Goal: Contribute content

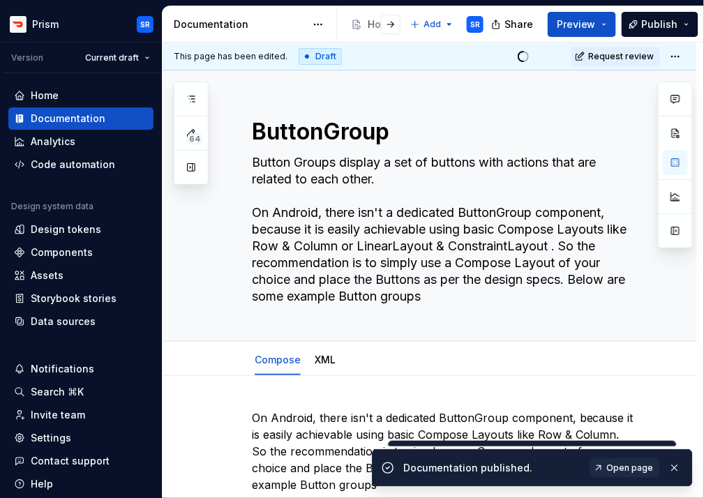
scroll to position [1312, 0]
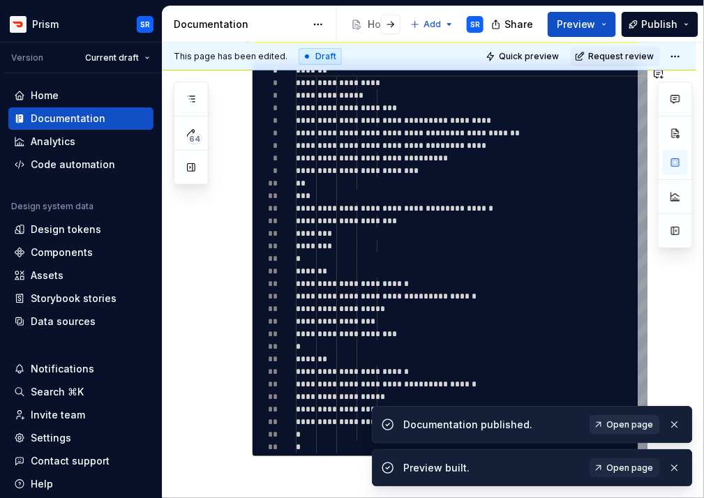
click at [634, 424] on span "Open page" at bounding box center [630, 424] width 47 height 11
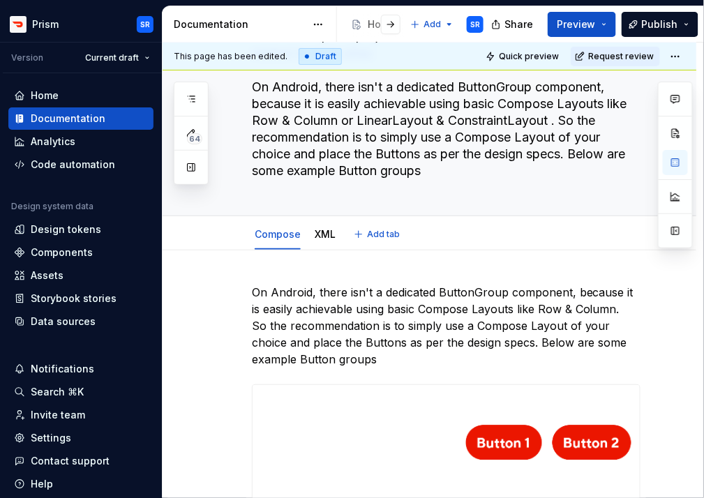
scroll to position [137, 0]
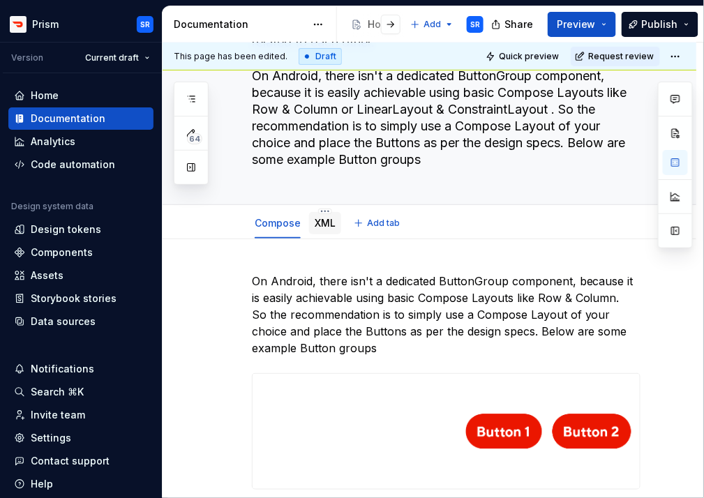
click at [323, 222] on link "XML" at bounding box center [325, 223] width 21 height 12
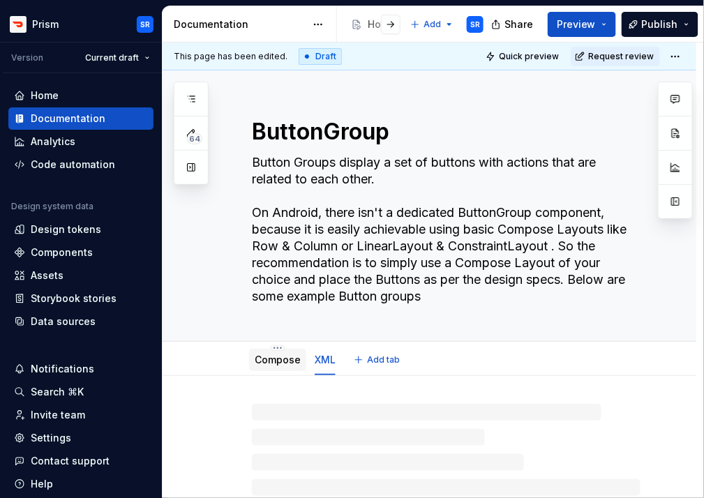
click at [287, 361] on link "Compose" at bounding box center [278, 360] width 46 height 12
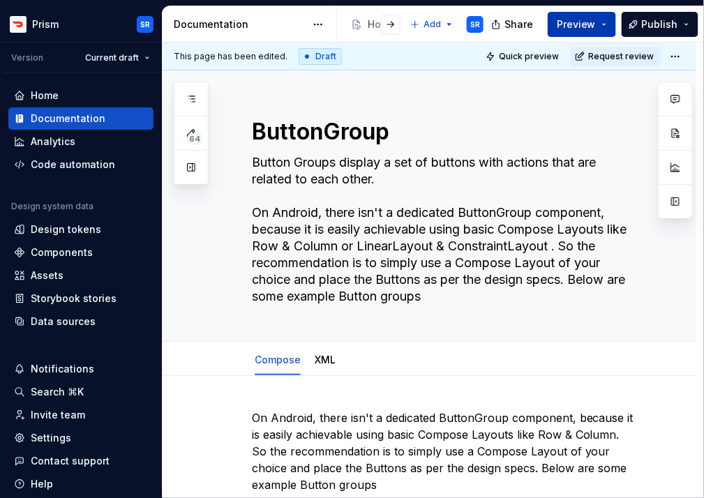
click at [609, 22] on button "Preview" at bounding box center [582, 24] width 68 height 25
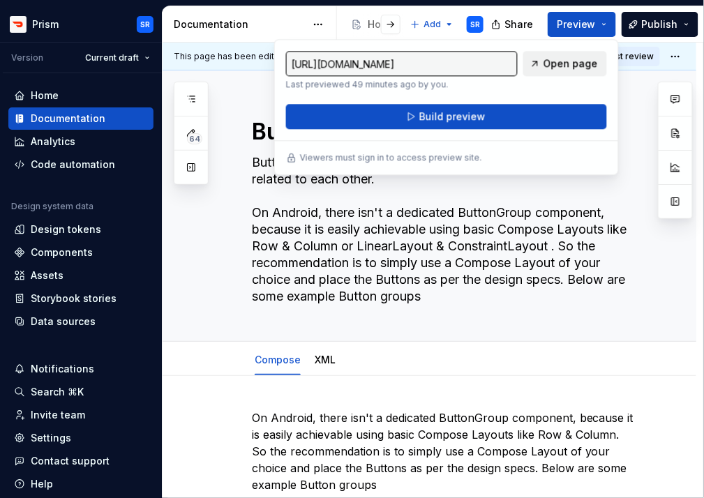
click at [564, 63] on span "Open page" at bounding box center [571, 64] width 54 height 14
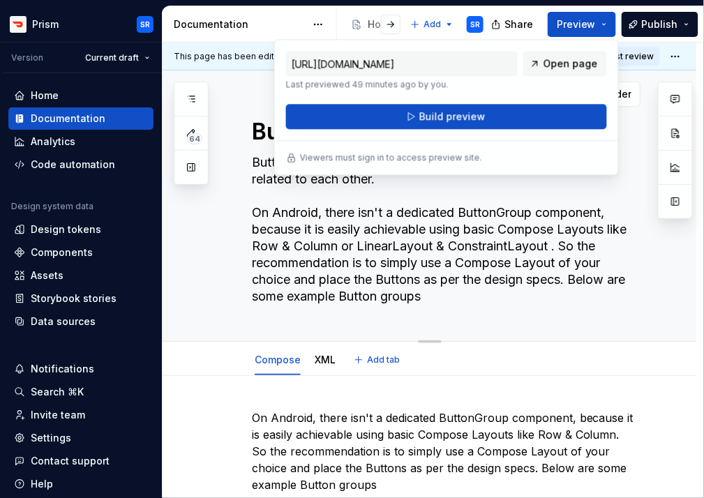
click at [391, 228] on textarea "Button Groups display a set of buttons with actions that are related to each ot…" at bounding box center [443, 229] width 389 height 156
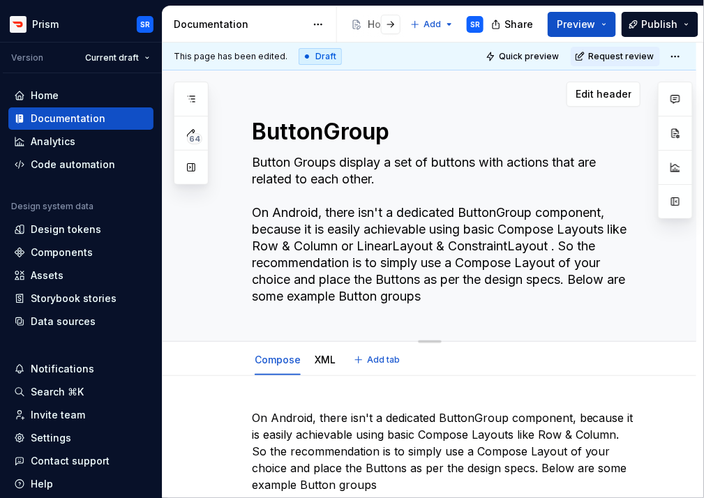
click at [267, 230] on textarea "Button Groups display a set of buttons with actions that are related to each ot…" at bounding box center [443, 229] width 389 height 156
drag, startPoint x: 253, startPoint y: 214, endPoint x: 438, endPoint y: 300, distance: 204.2
click at [438, 300] on textarea "Button Groups display a set of buttons with actions that are related to each ot…" at bounding box center [443, 229] width 389 height 156
type textarea "*"
type textarea "Button Groups display a set of buttons with actions that are related to each ot…"
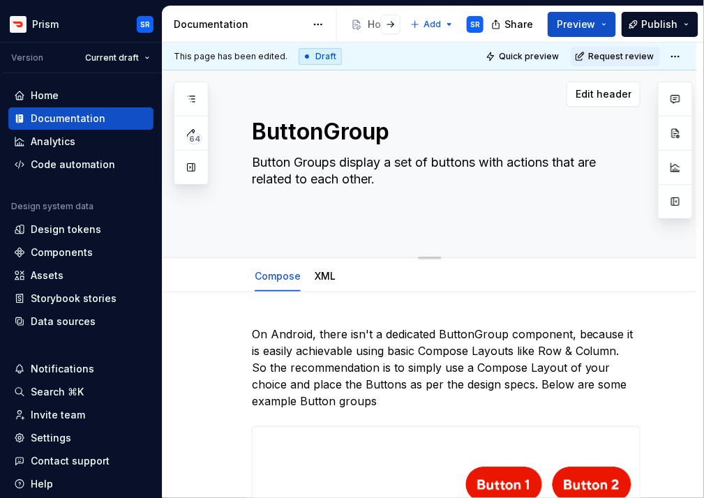
type textarea "*"
type textarea "Button Groups display a set of buttons with actions that are related to each ot…"
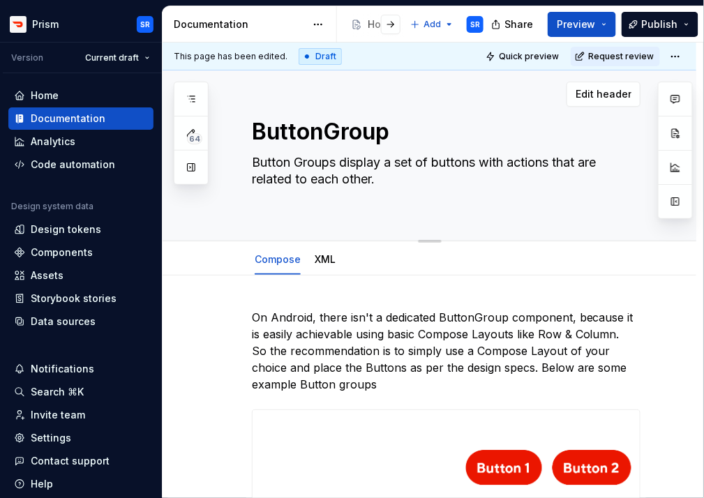
type textarea "*"
type textarea "Button Groups display a set of buttons with actions that are related to each ot…"
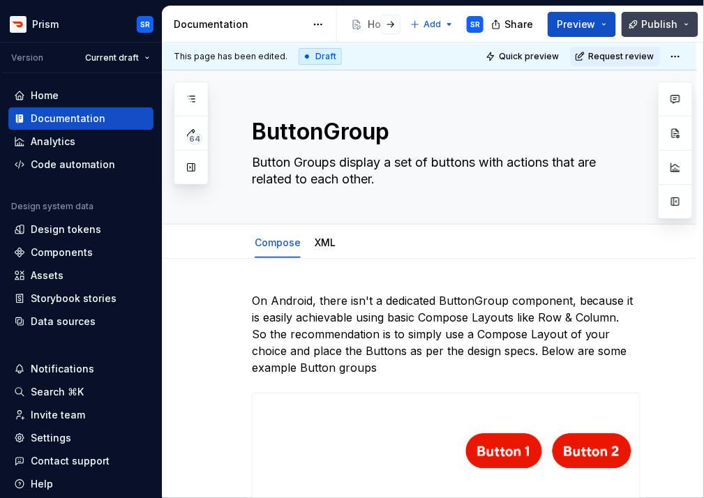
type textarea "*"
type textarea "Button Groups display a set of buttons with actions that are related to each ot…"
click at [673, 22] on span "Publish" at bounding box center [660, 24] width 36 height 14
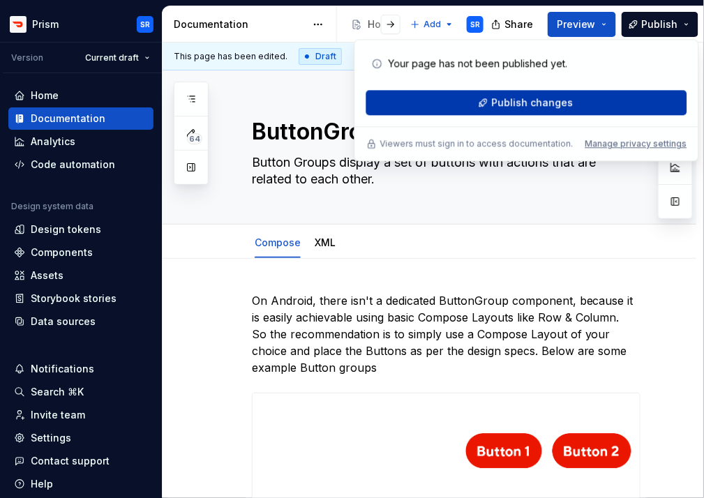
click at [577, 107] on button "Publish changes" at bounding box center [526, 102] width 321 height 25
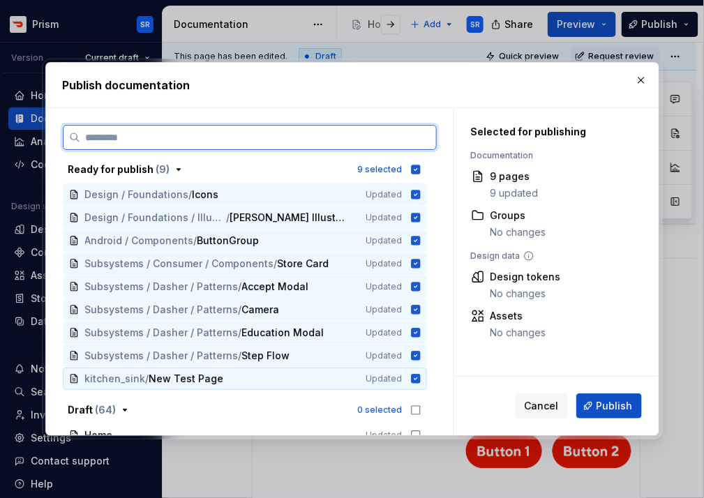
click at [420, 379] on icon at bounding box center [415, 379] width 9 height 9
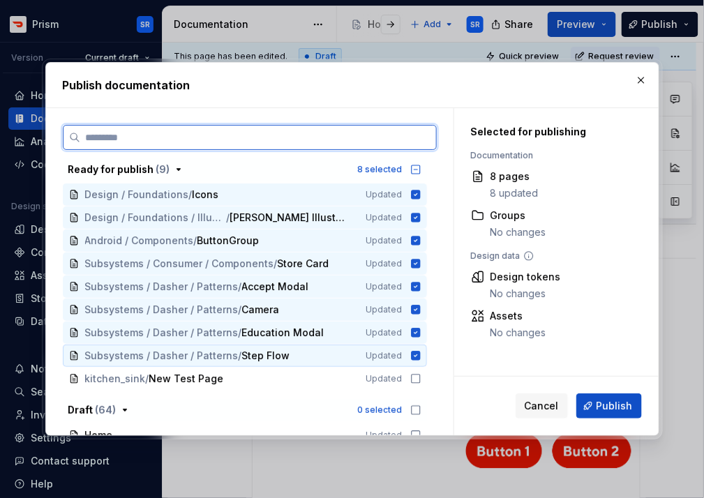
click at [420, 358] on icon at bounding box center [415, 356] width 9 height 9
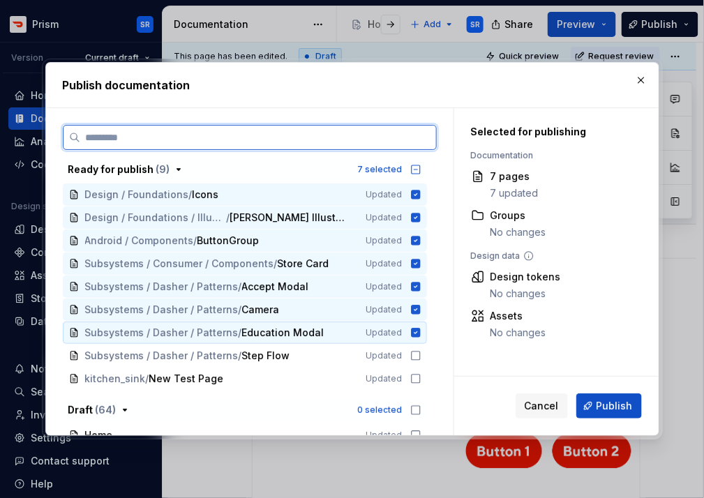
click at [421, 334] on icon at bounding box center [415, 332] width 11 height 11
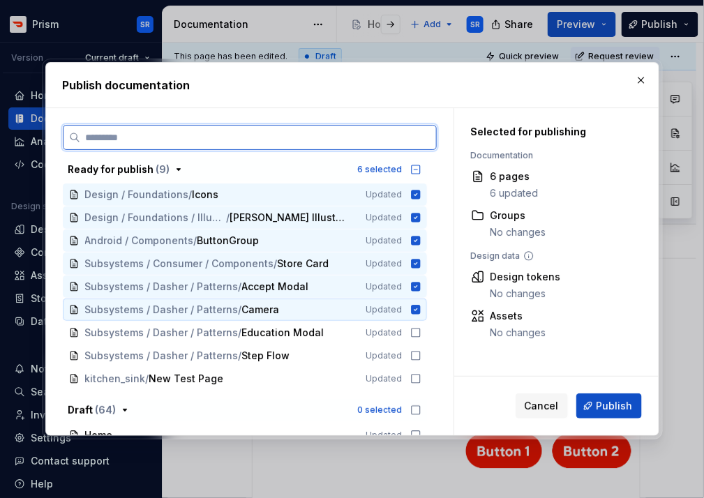
click at [420, 313] on icon at bounding box center [415, 310] width 9 height 9
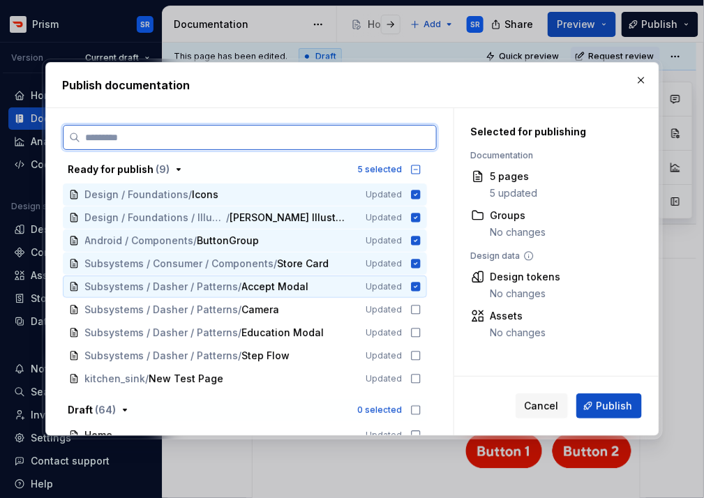
click at [420, 286] on icon at bounding box center [415, 287] width 9 height 9
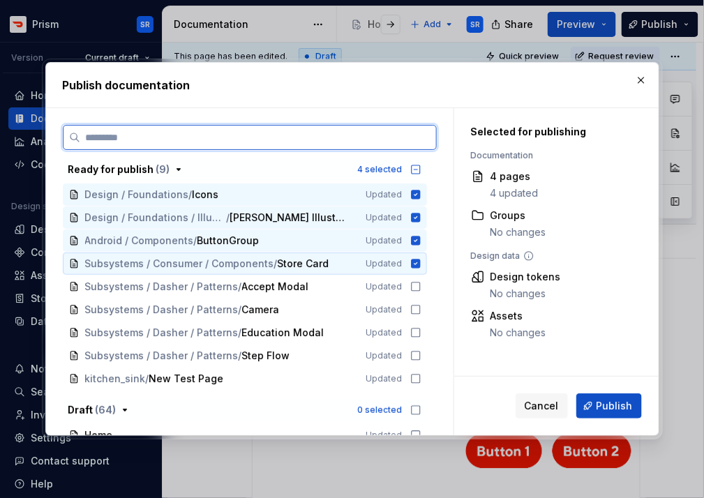
click at [421, 263] on icon at bounding box center [415, 263] width 11 height 11
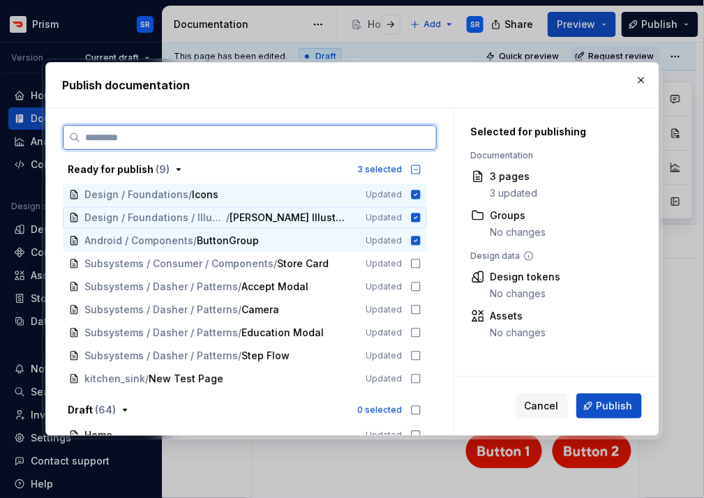
click at [420, 220] on icon at bounding box center [415, 218] width 9 height 9
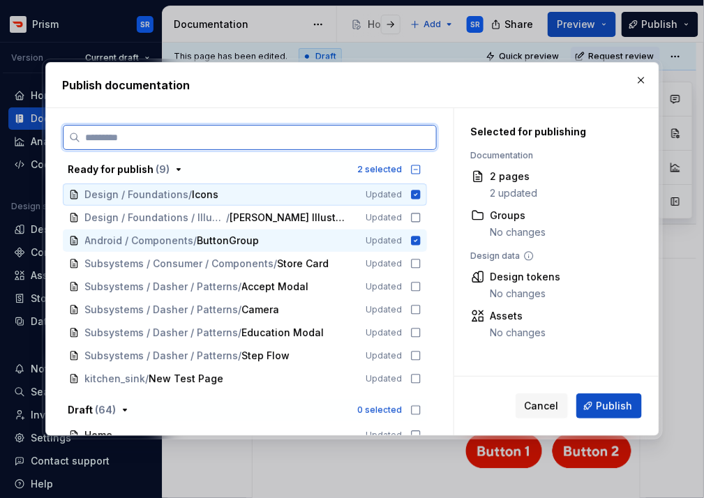
click at [420, 193] on icon at bounding box center [415, 195] width 9 height 9
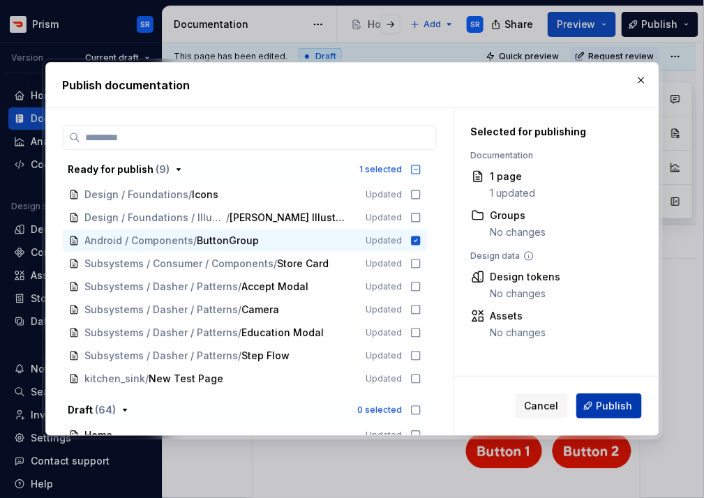
click at [588, 402] on button "Publish" at bounding box center [609, 406] width 66 height 25
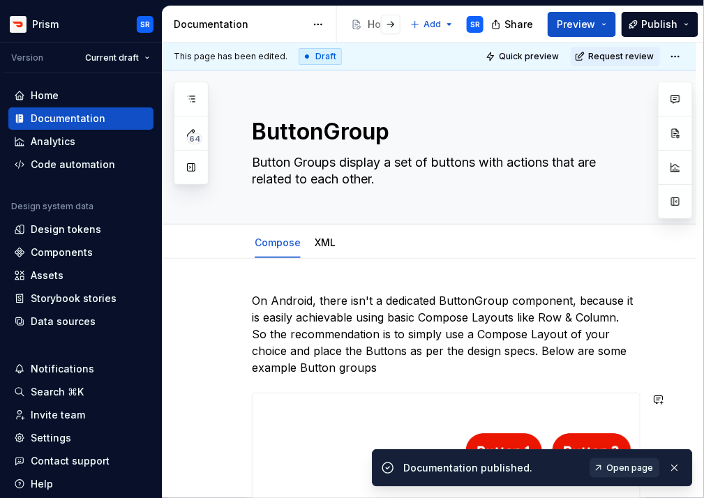
click at [625, 470] on span "Open page" at bounding box center [630, 468] width 47 height 11
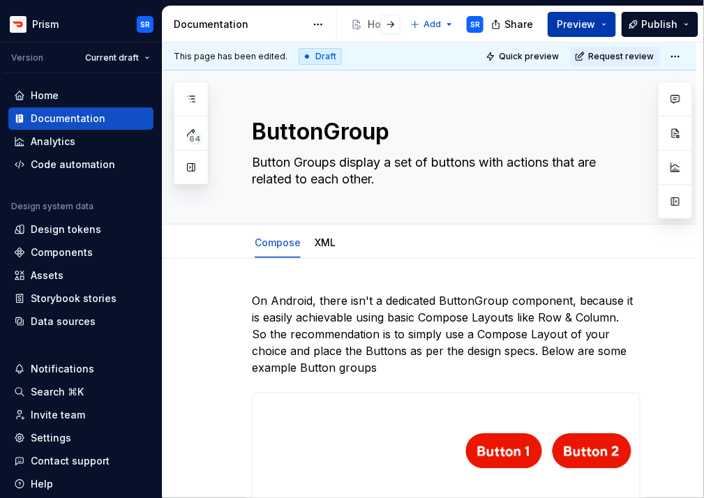
click at [596, 27] on span "Preview" at bounding box center [576, 24] width 39 height 14
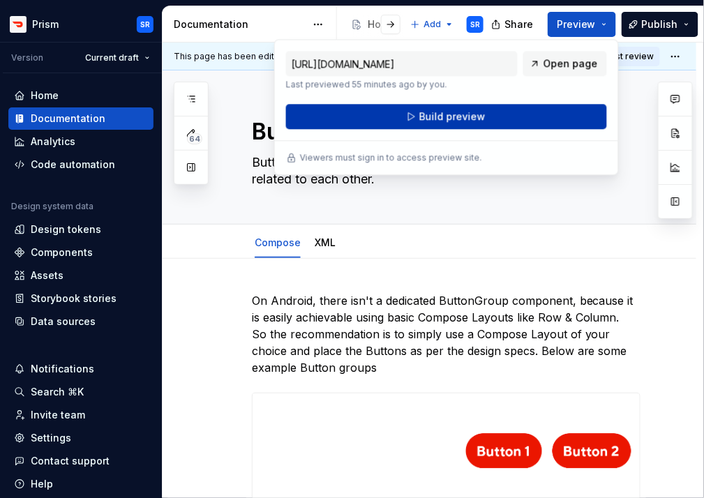
click at [522, 109] on button "Build preview" at bounding box center [446, 116] width 321 height 25
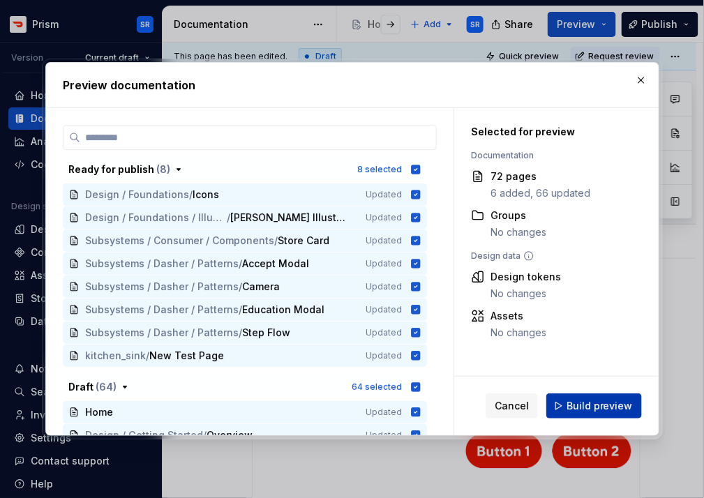
click at [596, 400] on span "Build preview" at bounding box center [600, 406] width 66 height 14
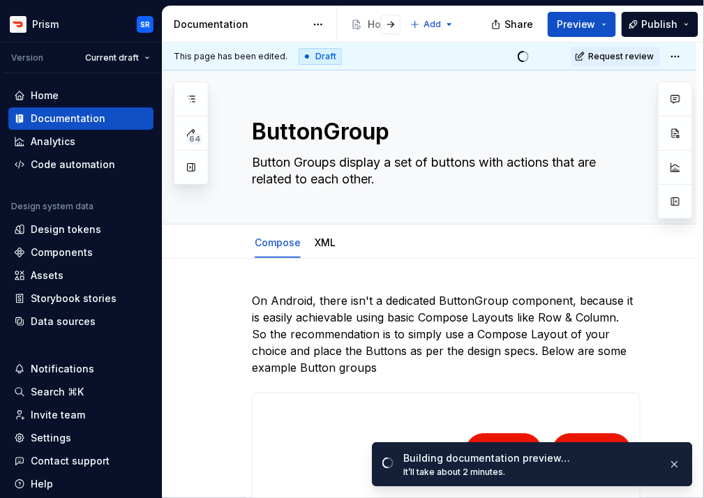
type textarea "*"
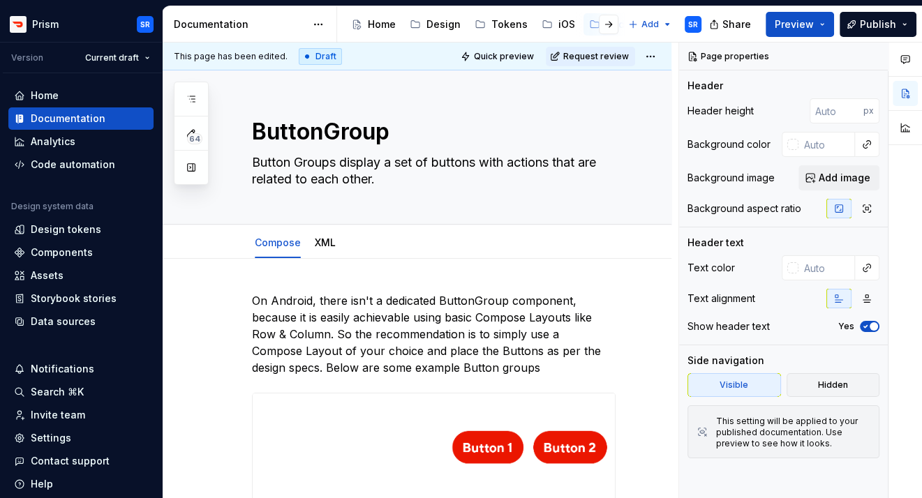
type textarea "*"
